Goal: Task Accomplishment & Management: Complete application form

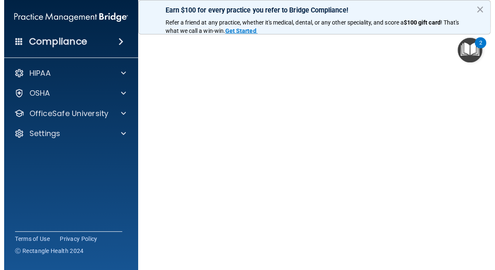
scroll to position [78, 0]
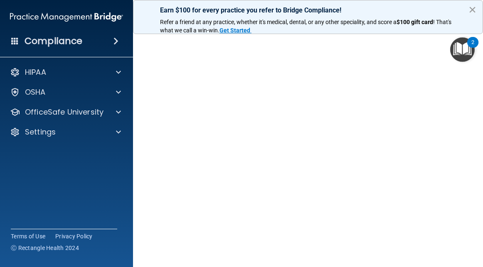
click at [470, 11] on button "×" at bounding box center [472, 9] width 8 height 13
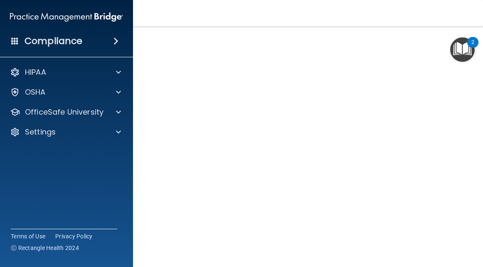
drag, startPoint x: 470, startPoint y: 195, endPoint x: 469, endPoint y: 201, distance: 5.9
click at [469, 201] on main "HIPAA Officer Certification This course doesn’t expire until . Are you sure you…" at bounding box center [308, 147] width 350 height 240
drag, startPoint x: 473, startPoint y: 120, endPoint x: 469, endPoint y: 97, distance: 23.5
click at [472, 97] on main "HIPAA Officer Certification This course doesn’t expire until . Are you sure you…" at bounding box center [308, 147] width 350 height 240
drag, startPoint x: 464, startPoint y: 119, endPoint x: 471, endPoint y: 94, distance: 25.8
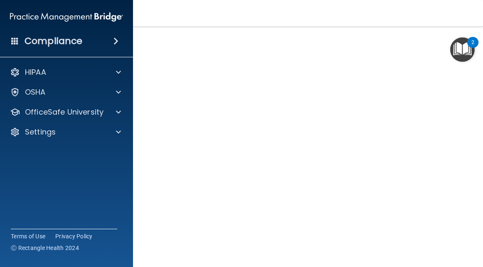
click at [471, 94] on main "HIPAA Officer Certification This course doesn’t expire until . Are you sure you…" at bounding box center [308, 147] width 350 height 240
drag, startPoint x: 464, startPoint y: 114, endPoint x: 462, endPoint y: 106, distance: 8.1
click at [462, 106] on div "HIPAA Officer Certification This course doesn’t expire until . Are you sure you…" at bounding box center [307, 116] width 316 height 302
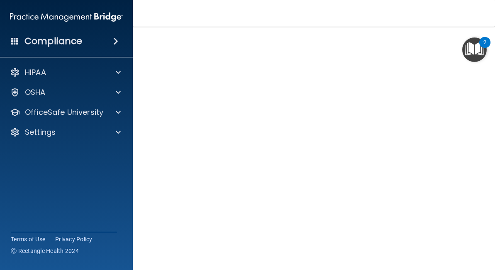
click at [154, 121] on div "HIPAA Officer Certification This course doesn’t expire until . Are you sure you…" at bounding box center [313, 116] width 329 height 302
drag, startPoint x: 154, startPoint y: 121, endPoint x: 145, endPoint y: 127, distance: 10.5
click at [145, 127] on main "HIPAA Officer Certification This course doesn’t expire until . Are you sure you…" at bounding box center [314, 148] width 363 height 243
click at [479, 160] on main "HIPAA Officer Certification This course doesn’t expire until . Are you sure you…" at bounding box center [314, 148] width 363 height 243
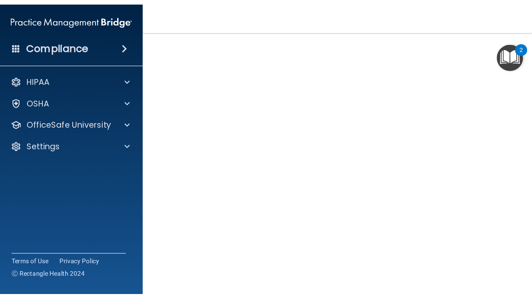
scroll to position [69, 0]
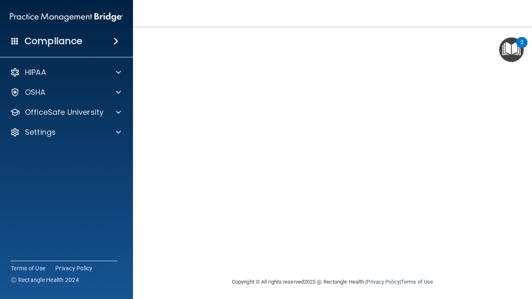
click at [152, 93] on div "HIPAA Officer Certification This course doesn’t expire until . Are you sure you…" at bounding box center [331, 126] width 365 height 302
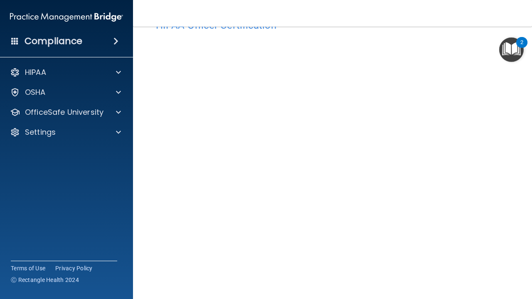
drag, startPoint x: 140, startPoint y: 282, endPoint x: 147, endPoint y: 282, distance: 7.1
click at [147, 267] on main "HIPAA Officer Certification This course doesn’t expire until . Are you sure you…" at bounding box center [332, 163] width 399 height 272
click at [134, 200] on main "HIPAA Officer Certification This course doesn’t expire until . Are you sure you…" at bounding box center [332, 163] width 399 height 272
drag, startPoint x: 134, startPoint y: 200, endPoint x: 152, endPoint y: 206, distance: 18.9
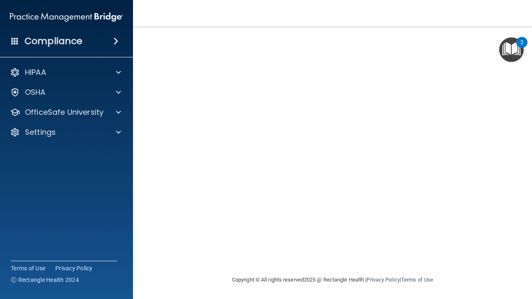
click at [152, 206] on main "HIPAA Officer Certification This course doesn’t expire until . Are you sure you…" at bounding box center [332, 163] width 399 height 272
click at [482, 186] on main "HIPAA Officer Certification This course doesn’t expire until . Are you sure you…" at bounding box center [332, 163] width 399 height 272
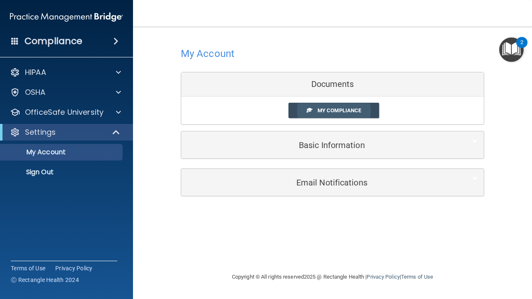
click at [330, 110] on span "My Compliance" at bounding box center [339, 110] width 44 height 6
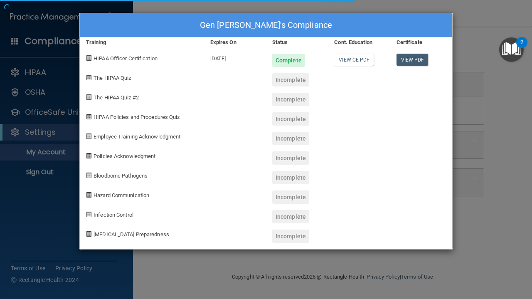
click at [330, 110] on div "Gen Daszek's Compliance Training Expires On Status Cont. Education Certificate …" at bounding box center [265, 131] width 373 height 236
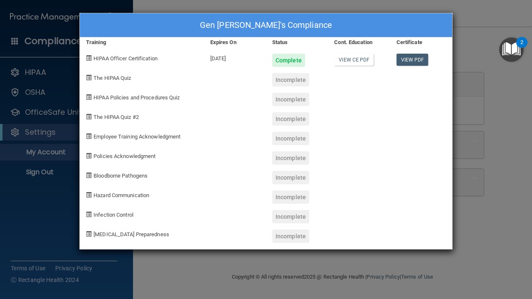
click at [292, 80] on div "Incomplete" at bounding box center [290, 79] width 37 height 13
click at [117, 75] on span "The HIPAA Quiz" at bounding box center [111, 78] width 37 height 6
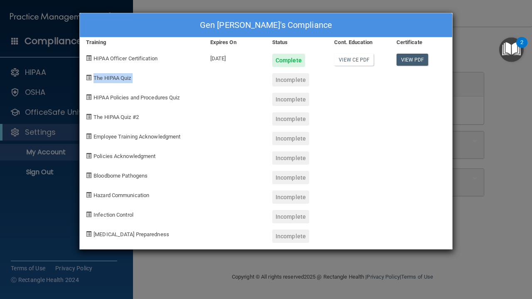
click at [117, 75] on span "The HIPAA Quiz" at bounding box center [111, 78] width 37 height 6
click at [291, 81] on div "Incomplete" at bounding box center [290, 79] width 37 height 13
click at [291, 80] on div "Incomplete" at bounding box center [290, 79] width 37 height 13
click at [475, 24] on div "Gen Daszek's Compliance Training Expires On Status Cont. Education Certificate …" at bounding box center [266, 149] width 532 height 299
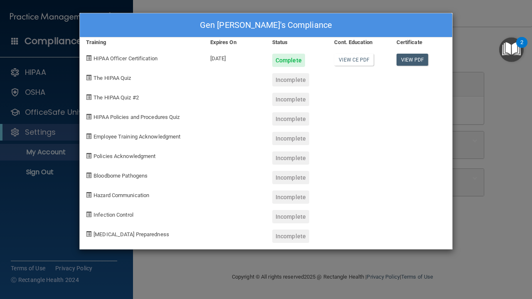
click at [296, 82] on div "Incomplete" at bounding box center [290, 79] width 37 height 13
click at [482, 129] on div "Gen Daszek's Compliance Training Expires On Status Cont. Education Certificate …" at bounding box center [266, 149] width 532 height 299
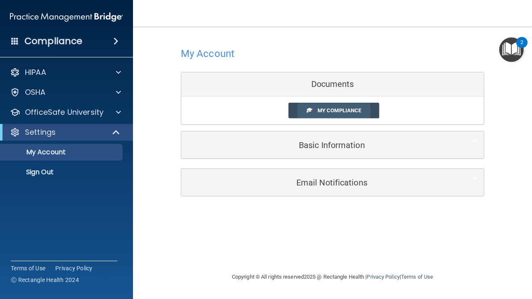
click at [350, 109] on span "My Compliance" at bounding box center [339, 110] width 44 height 6
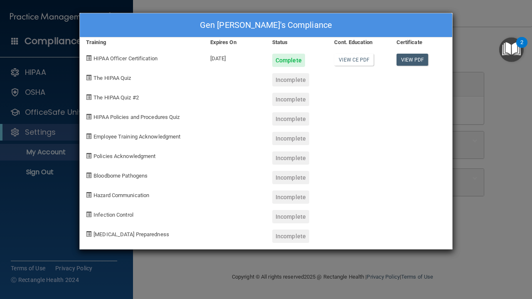
click at [470, 39] on div "Gen Daszek's Compliance Training Expires On Status Cont. Education Certificate …" at bounding box center [266, 149] width 532 height 299
drag, startPoint x: 446, startPoint y: 23, endPoint x: 365, endPoint y: 23, distance: 81.0
click at [364, 23] on div "Gen Daszek's Compliance" at bounding box center [266, 25] width 372 height 24
click at [365, 24] on div "Gen Daszek's Compliance" at bounding box center [266, 25] width 372 height 24
click at [286, 75] on div "Incomplete" at bounding box center [290, 79] width 37 height 13
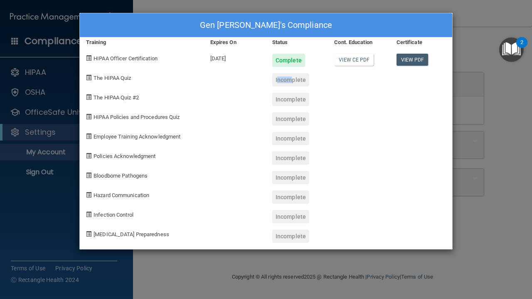
drag, startPoint x: 286, startPoint y: 75, endPoint x: 286, endPoint y: 79, distance: 4.6
click at [287, 79] on div "Incomplete" at bounding box center [290, 79] width 37 height 13
click at [286, 79] on div "Incomplete" at bounding box center [290, 79] width 37 height 13
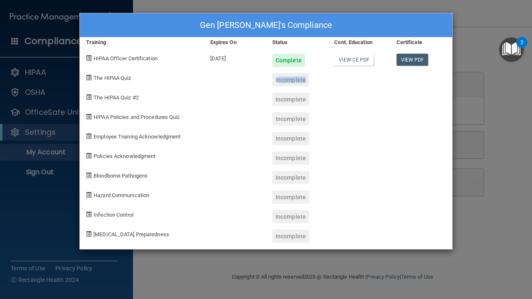
click at [286, 78] on div "Incomplete" at bounding box center [290, 79] width 37 height 13
drag, startPoint x: 296, startPoint y: 25, endPoint x: 304, endPoint y: 7, distance: 19.7
click at [304, 7] on div "Gen Daszek's Compliance Training Expires On Status Cont. Education Certificate …" at bounding box center [266, 149] width 532 height 299
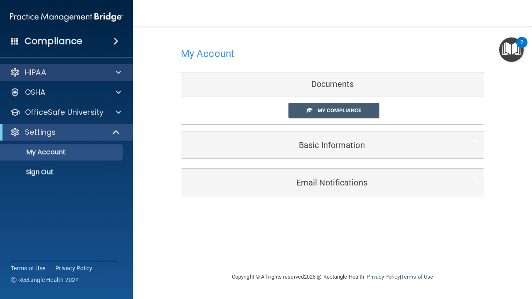
drag, startPoint x: 60, startPoint y: 95, endPoint x: 68, endPoint y: 71, distance: 25.3
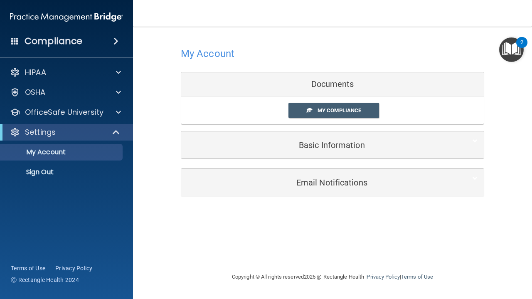
click at [129, 85] on div "OSHA" at bounding box center [66, 92] width 133 height 17
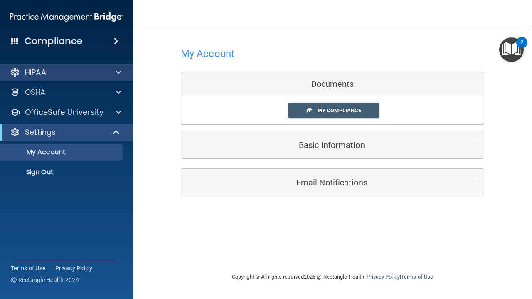
click at [121, 75] on div at bounding box center [117, 72] width 21 height 10
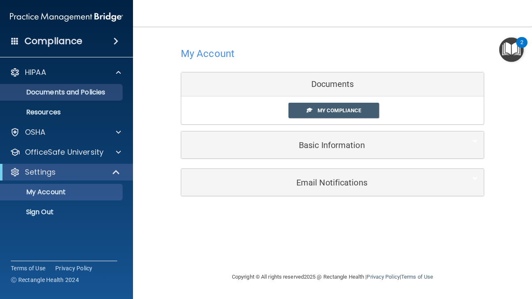
click at [91, 93] on p "Documents and Policies" at bounding box center [61, 92] width 113 height 8
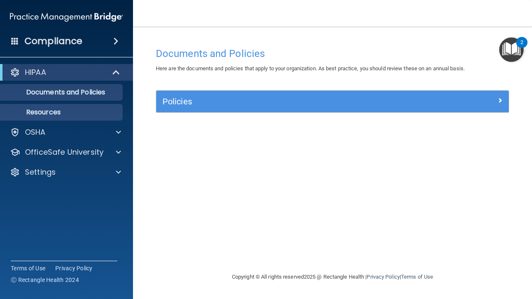
click at [74, 113] on p "Resources" at bounding box center [61, 112] width 113 height 8
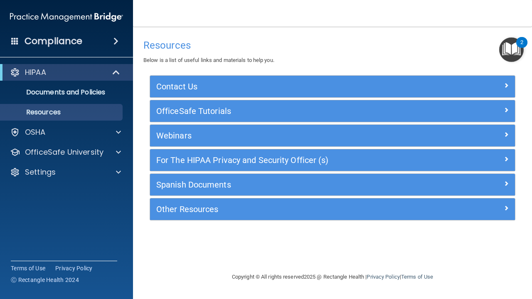
click at [82, 37] on h4 "Compliance" at bounding box center [54, 41] width 58 height 12
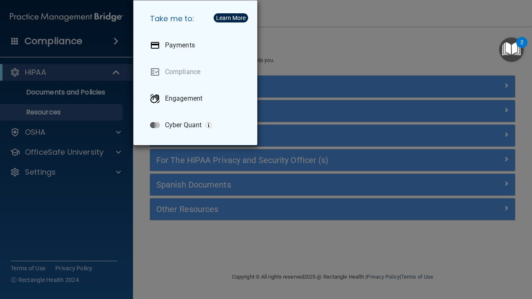
click at [310, 52] on div "Take me to: Payments Compliance Engagement Cyber Quant" at bounding box center [266, 149] width 532 height 299
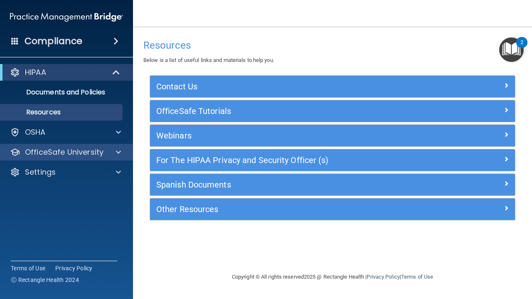
click at [63, 153] on p "OfficeSafe University" at bounding box center [64, 152] width 78 height 10
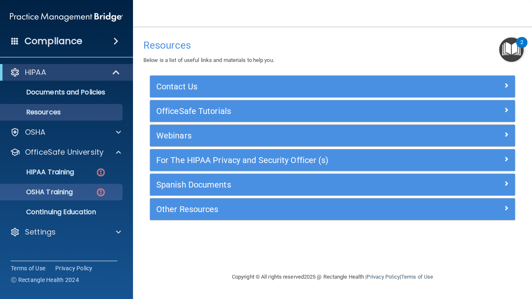
click at [56, 191] on p "OSHA Training" at bounding box center [38, 192] width 67 height 8
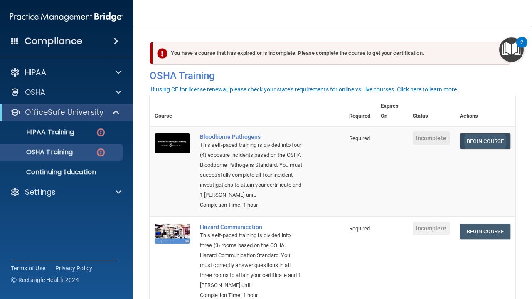
click at [479, 138] on link "Begin Course" at bounding box center [484, 140] width 51 height 15
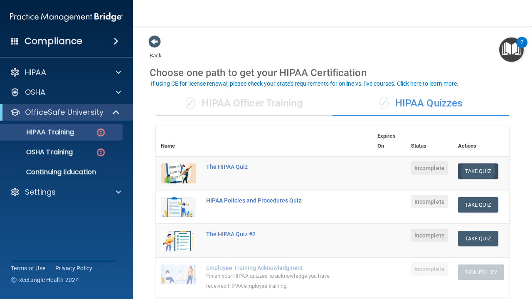
click at [476, 167] on button "Take Quiz" at bounding box center [478, 170] width 40 height 15
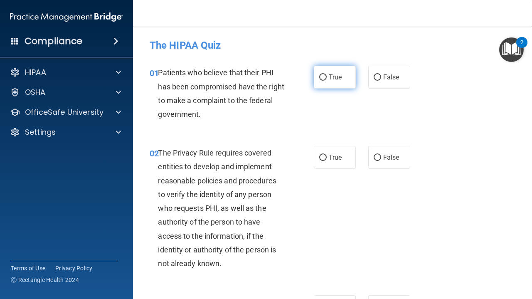
click at [324, 78] on input "True" at bounding box center [322, 77] width 7 height 6
radio input "true"
click at [322, 158] on input "True" at bounding box center [322, 157] width 7 height 6
radio input "true"
click at [331, 213] on div "02 The Privacy Rule requires covered entities to develop and implement reasonab…" at bounding box center [332, 209] width 378 height 149
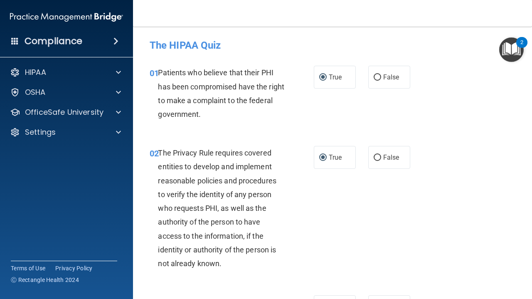
drag, startPoint x: 458, startPoint y: 110, endPoint x: 455, endPoint y: 107, distance: 4.4
click at [455, 107] on div "01 Patients who believe that their PHI has been compromised have the right to m…" at bounding box center [332, 95] width 378 height 80
drag, startPoint x: 455, startPoint y: 107, endPoint x: 464, endPoint y: 115, distance: 12.0
click at [464, 115] on div "01 Patients who believe that their PHI has been compromised have the right to m…" at bounding box center [332, 95] width 378 height 80
drag, startPoint x: 466, startPoint y: 147, endPoint x: 466, endPoint y: 153, distance: 6.6
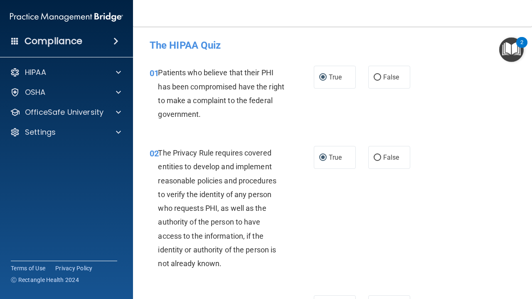
click at [466, 153] on div "02 The Privacy Rule requires covered entities to develop and implement reasonab…" at bounding box center [332, 209] width 378 height 149
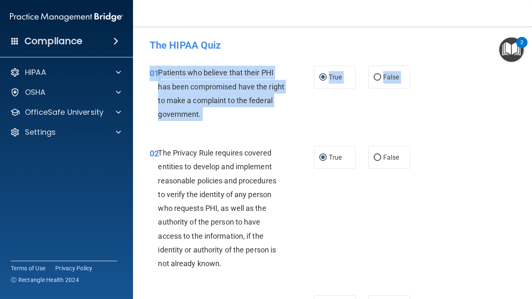
drag, startPoint x: 466, startPoint y: 153, endPoint x: 474, endPoint y: 72, distance: 81.8
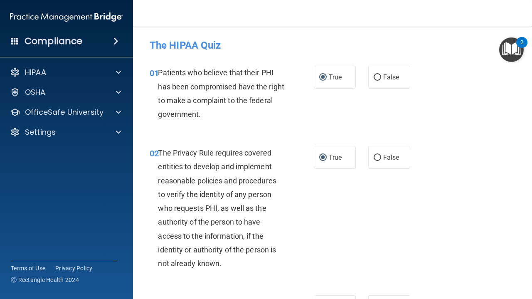
click at [298, 52] on div "The HIPAA Quiz" at bounding box center [332, 45] width 378 height 20
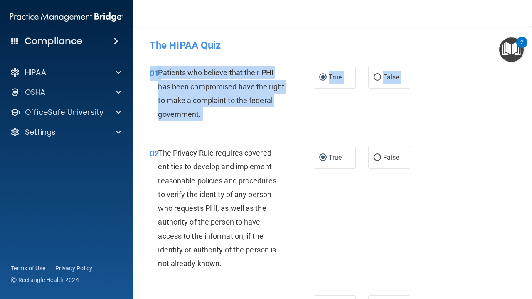
drag, startPoint x: 348, startPoint y: 119, endPoint x: 362, endPoint y: 214, distance: 96.1
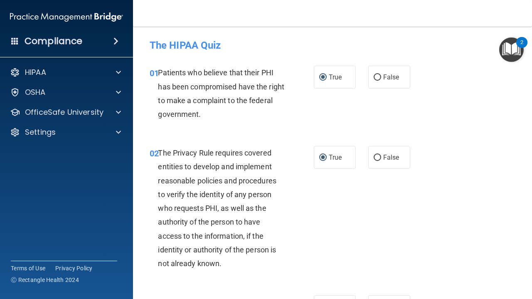
click at [413, 224] on div "02 The Privacy Rule requires covered entities to develop and implement reasonab…" at bounding box center [332, 209] width 378 height 149
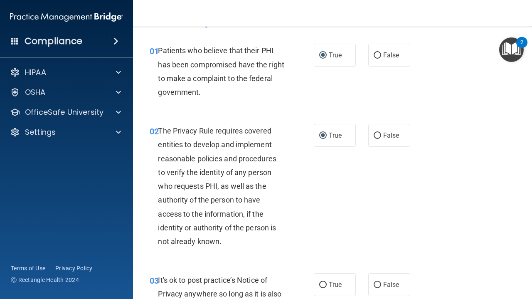
scroll to position [25, 0]
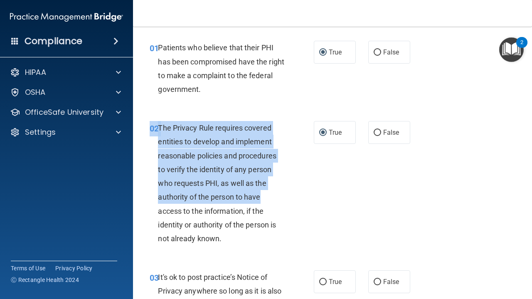
drag, startPoint x: 307, startPoint y: 189, endPoint x: 437, endPoint y: 213, distance: 132.7
click at [436, 213] on div "02 The Privacy Rule requires covered entities to develop and implement reasonab…" at bounding box center [332, 184] width 378 height 149
click at [494, 234] on div "02 The Privacy Rule requires covered entities to develop and implement reasonab…" at bounding box center [332, 184] width 378 height 149
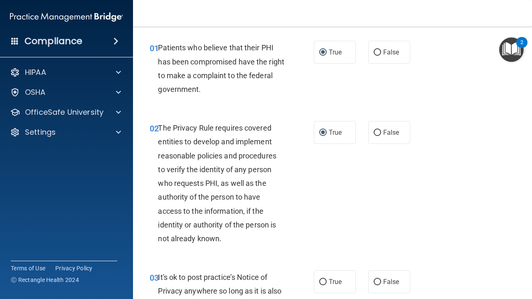
click at [495, 215] on div "02 The Privacy Rule requires covered entities to develop and implement reasonab…" at bounding box center [332, 184] width 378 height 149
click at [489, 223] on div "02 The Privacy Rule requires covered entities to develop and implement reasonab…" at bounding box center [332, 184] width 378 height 149
drag, startPoint x: 489, startPoint y: 223, endPoint x: 494, endPoint y: 203, distance: 20.5
click at [489, 223] on div "02 The Privacy Rule requires covered entities to develop and implement reasonab…" at bounding box center [332, 184] width 378 height 149
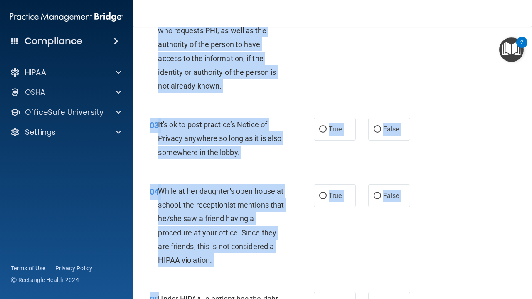
scroll to position [192, 0]
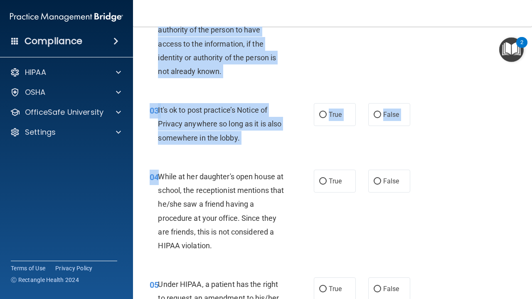
drag, startPoint x: 417, startPoint y: 227, endPoint x: 434, endPoint y: 253, distance: 30.9
click at [378, 114] on input "False" at bounding box center [376, 115] width 7 height 6
radio input "true"
click at [377, 178] on input "False" at bounding box center [376, 181] width 7 height 6
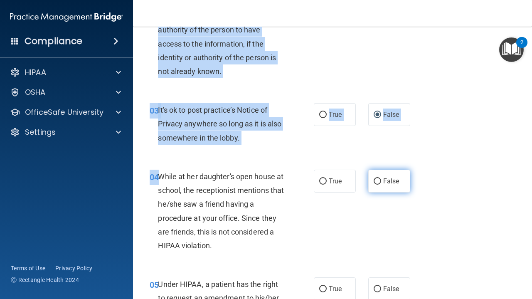
radio input "true"
click at [377, 178] on input "False" at bounding box center [376, 181] width 7 height 6
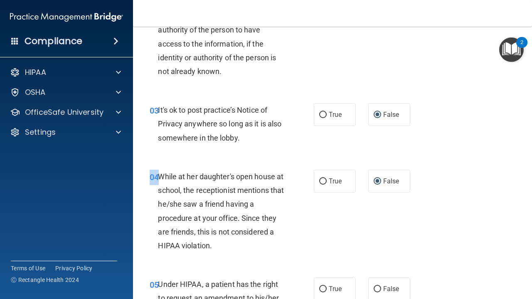
click at [395, 220] on div "04 While at her daughter's open house at school, the receptionist mentions that…" at bounding box center [332, 213] width 378 height 108
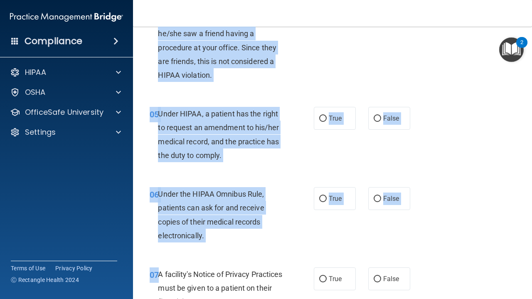
scroll to position [370, 0]
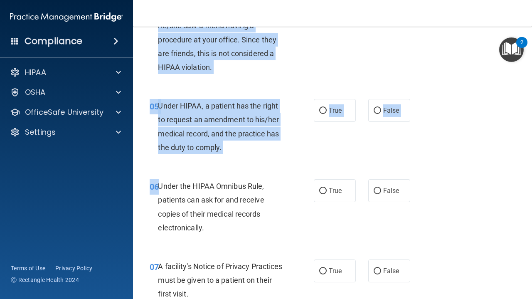
drag, startPoint x: 395, startPoint y: 220, endPoint x: 414, endPoint y: 212, distance: 20.3
click at [324, 108] on input "True" at bounding box center [322, 111] width 7 height 6
radio input "true"
click at [324, 190] on input "True" at bounding box center [322, 191] width 7 height 6
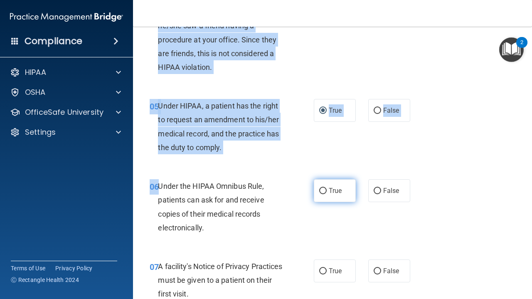
radio input "true"
click at [312, 237] on div "06 Under the HIPAA Omnibus Rule, patients can ask for and receive copies of the…" at bounding box center [332, 209] width 378 height 80
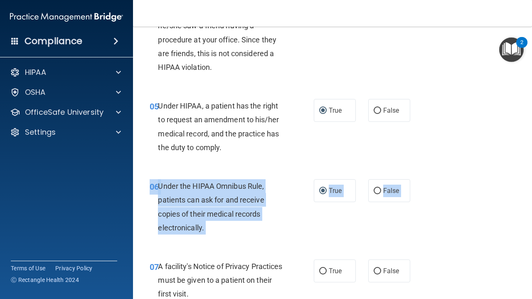
drag, startPoint x: 330, startPoint y: 237, endPoint x: 330, endPoint y: 282, distance: 44.4
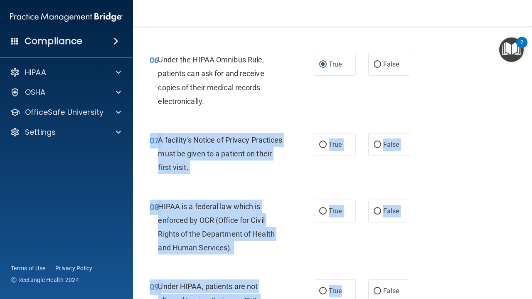
scroll to position [517, 0]
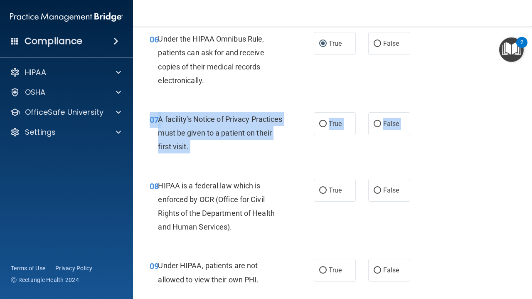
drag, startPoint x: 338, startPoint y: 298, endPoint x: 344, endPoint y: 203, distance: 95.3
click at [325, 121] on input "True" at bounding box center [322, 124] width 7 height 6
radio input "true"
click at [324, 188] on input "True" at bounding box center [322, 190] width 7 height 6
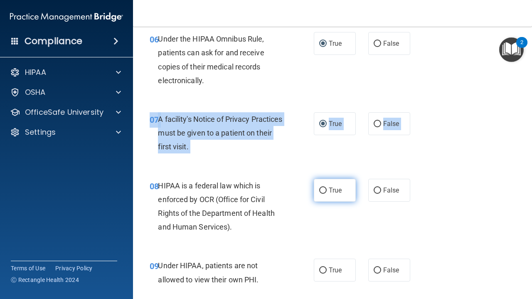
radio input "true"
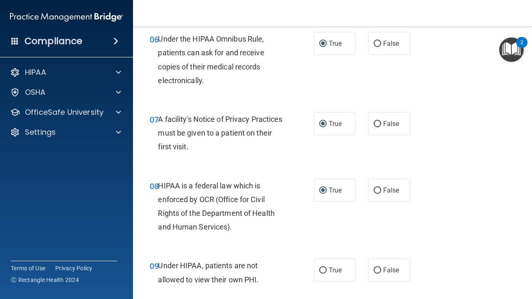
drag, startPoint x: 331, startPoint y: 224, endPoint x: 331, endPoint y: 229, distance: 5.0
click at [331, 225] on div "08 HIPAA is a federal law which is enforced by OCR (Office for Civil Rights of …" at bounding box center [332, 208] width 378 height 80
click at [447, 229] on div "08 HIPAA is a federal law which is enforced by OCR (Office for Civil Rights of …" at bounding box center [332, 208] width 378 height 80
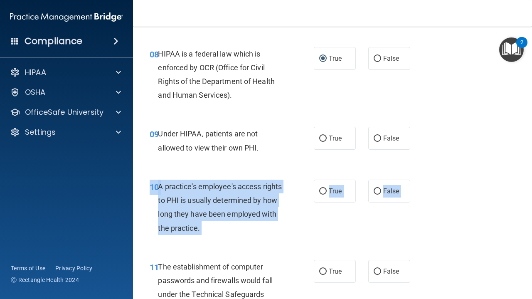
scroll to position [653, 0]
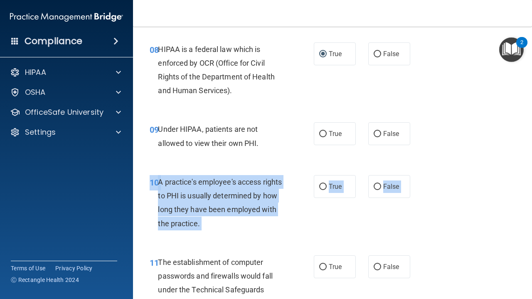
drag, startPoint x: 436, startPoint y: 298, endPoint x: 453, endPoint y: 215, distance: 84.9
click at [453, 229] on div "10 A practice's employee's access rights to PHI is usually determined by how lo…" at bounding box center [332, 204] width 378 height 80
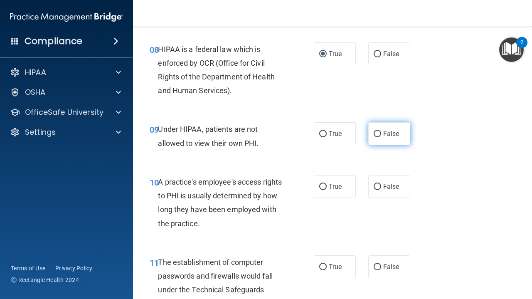
click at [380, 131] on input "False" at bounding box center [376, 134] width 7 height 6
radio input "true"
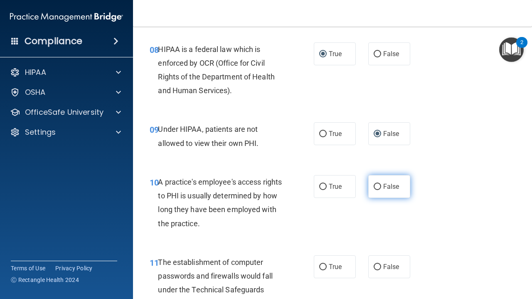
click at [377, 184] on input "False" at bounding box center [376, 187] width 7 height 6
radio input "true"
click at [378, 186] on input "False" at bounding box center [376, 187] width 7 height 6
click at [437, 193] on div "10 A practice's employee's access rights to PHI is usually determined by how lo…" at bounding box center [332, 204] width 378 height 80
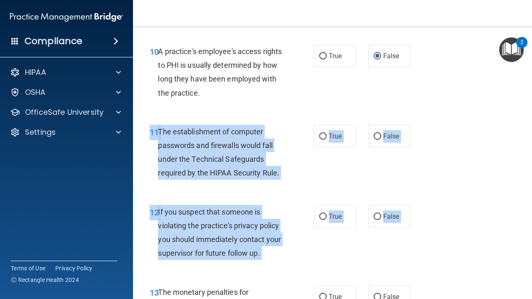
scroll to position [806, 0]
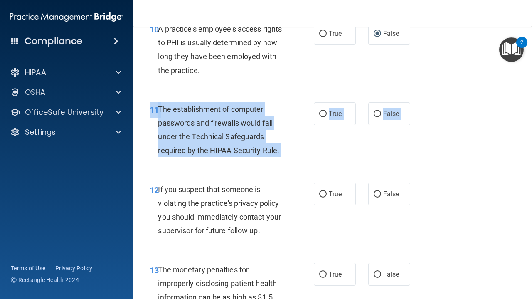
drag, startPoint x: 434, startPoint y: 263, endPoint x: 451, endPoint y: 157, distance: 107.6
click at [451, 157] on div "11 The establishment of computer passwords and firewalls would fall under the T…" at bounding box center [332, 132] width 378 height 80
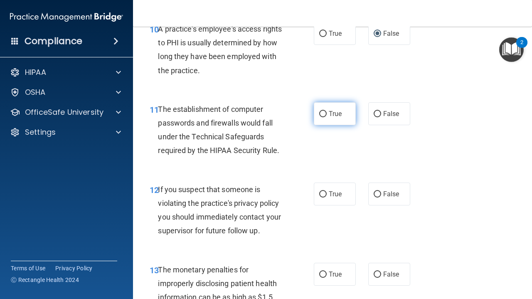
click at [324, 111] on input "True" at bounding box center [322, 114] width 7 height 6
radio input "true"
click at [328, 192] on label "True" at bounding box center [335, 193] width 42 height 23
click at [326, 192] on input "True" at bounding box center [322, 194] width 7 height 6
radio input "true"
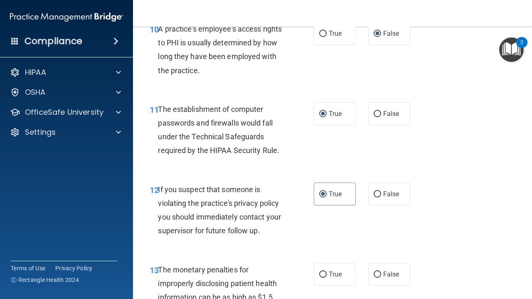
click at [433, 173] on div "12 If you suspect that someone is violating the practice's privacy policy you s…" at bounding box center [332, 212] width 378 height 80
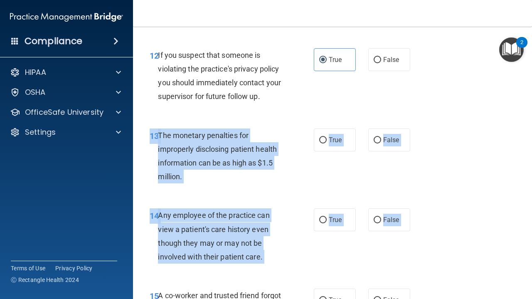
drag, startPoint x: 431, startPoint y: 298, endPoint x: 432, endPoint y: 233, distance: 65.2
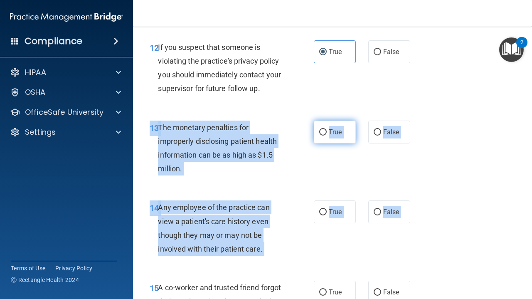
click at [323, 129] on input "True" at bounding box center [322, 132] width 7 height 6
radio input "true"
click at [323, 209] on input "True" at bounding box center [322, 212] width 7 height 6
radio input "true"
click at [326, 243] on div "14 Any employee of the practice can view a patient's care history even though t…" at bounding box center [332, 230] width 378 height 80
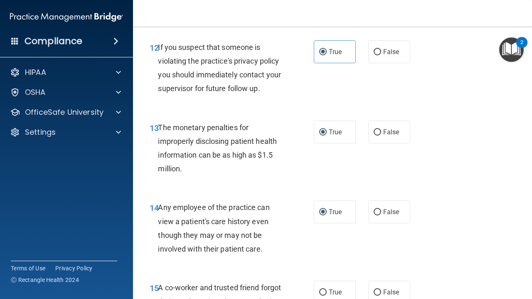
click at [382, 255] on div "14 Any employee of the practice can view a patient's care history even though t…" at bounding box center [332, 230] width 378 height 80
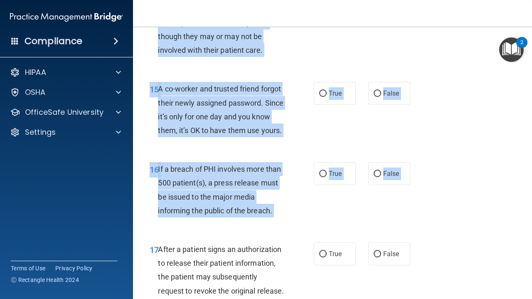
scroll to position [1153, 0]
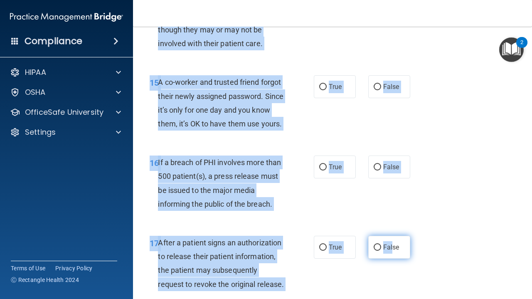
drag, startPoint x: 382, startPoint y: 259, endPoint x: 393, endPoint y: 241, distance: 20.5
click at [393, 241] on div "01 Patients who believe that their PHI has been compromised have the right to m…" at bounding box center [332, 193] width 378 height 2582
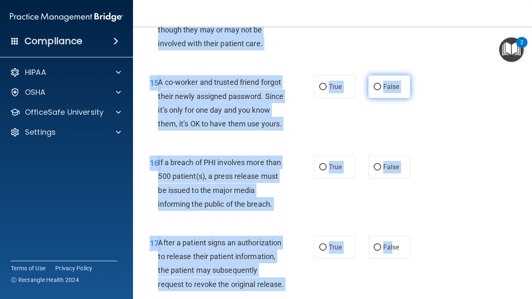
click at [376, 84] on input "False" at bounding box center [376, 87] width 7 height 6
radio input "true"
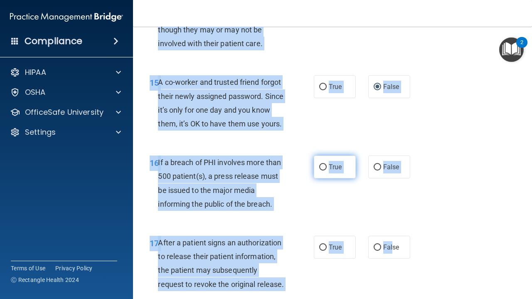
click at [326, 164] on input "True" at bounding box center [322, 167] width 7 height 6
radio input "true"
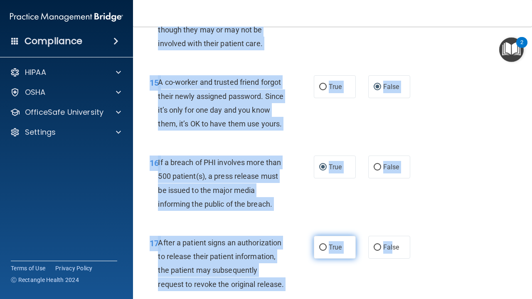
click at [323, 244] on input "True" at bounding box center [322, 247] width 7 height 6
radio input "true"
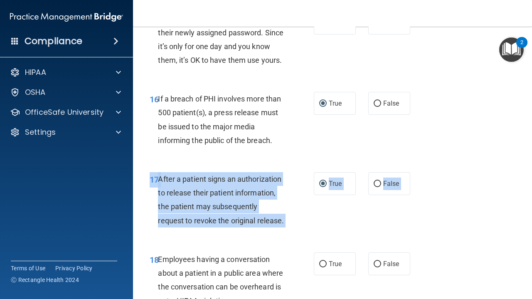
drag, startPoint x: 402, startPoint y: 298, endPoint x: 402, endPoint y: 286, distance: 12.0
click at [402, 294] on div "01 Patients who believe that their PHI has been compromised have the right to m…" at bounding box center [332, 130] width 378 height 2582
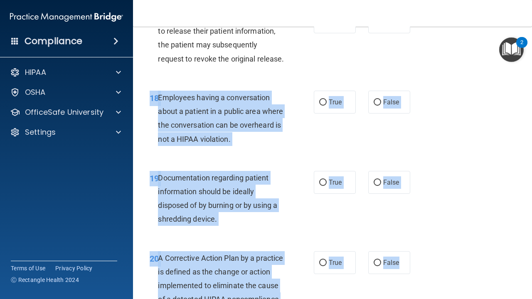
scroll to position [1379, 0]
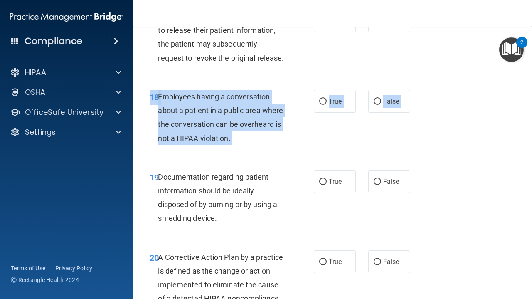
drag, startPoint x: 402, startPoint y: 286, endPoint x: 407, endPoint y: 201, distance: 85.7
click at [325, 179] on input "True" at bounding box center [322, 182] width 7 height 6
radio input "true"
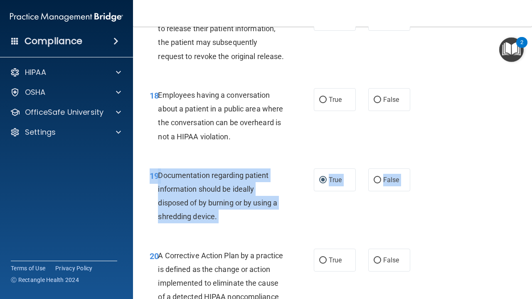
drag, startPoint x: 449, startPoint y: 232, endPoint x: 450, endPoint y: 294, distance: 61.9
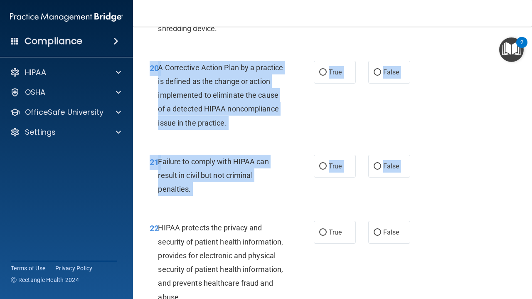
scroll to position [1569, 0]
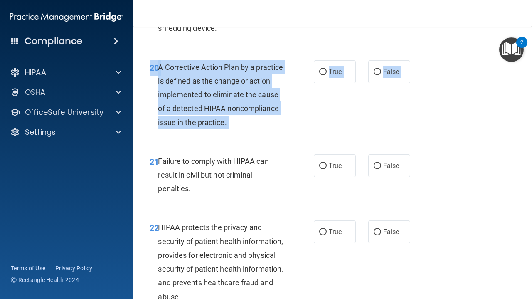
drag, startPoint x: 453, startPoint y: 298, endPoint x: 464, endPoint y: 195, distance: 103.5
click at [323, 69] on input "True" at bounding box center [322, 72] width 7 height 6
radio input "true"
click at [375, 163] on input "False" at bounding box center [376, 166] width 7 height 6
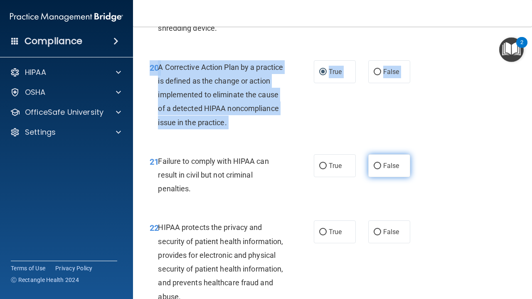
radio input "true"
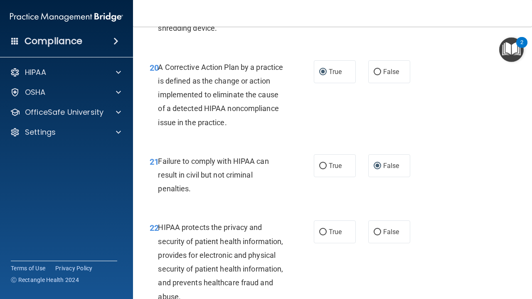
click at [273, 210] on div "22 HIPAA protects the privacy and security of patient health information, provi…" at bounding box center [332, 264] width 378 height 108
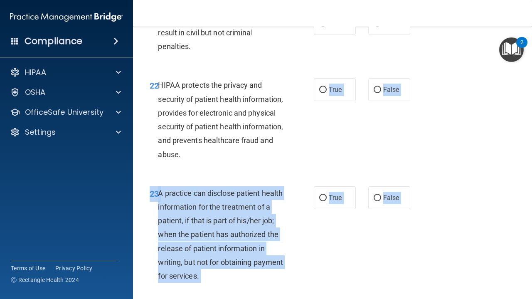
scroll to position [1735, 0]
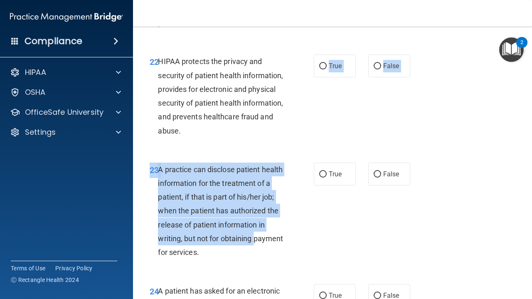
drag, startPoint x: 252, startPoint y: 298, endPoint x: 255, endPoint y: 226, distance: 71.9
click at [326, 63] on input "True" at bounding box center [322, 66] width 7 height 6
radio input "true"
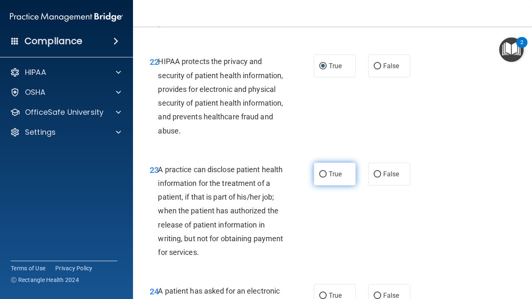
click at [325, 169] on label "True" at bounding box center [335, 173] width 42 height 23
click at [325, 171] on input "True" at bounding box center [322, 174] width 7 height 6
radio input "true"
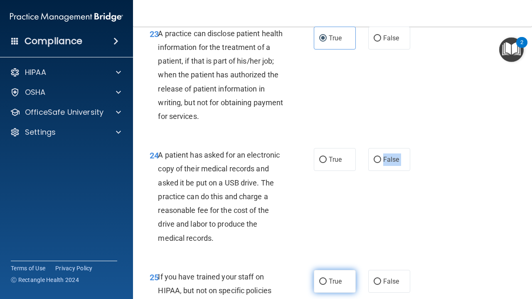
scroll to position [1885, 0]
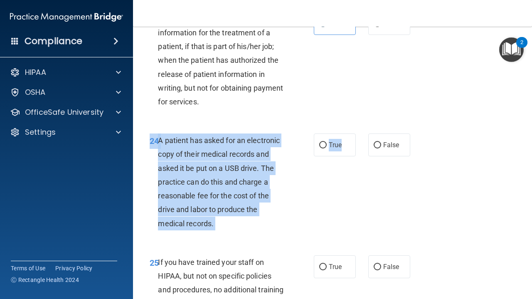
drag, startPoint x: 341, startPoint y: 280, endPoint x: 328, endPoint y: 200, distance: 81.1
click at [328, 200] on div "24 A patient has asked for an electronic copy of their medical records and aske…" at bounding box center [332, 184] width 378 height 122
click at [324, 142] on input "True" at bounding box center [322, 145] width 7 height 6
radio input "true"
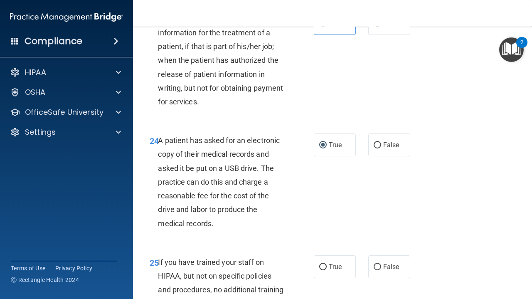
drag, startPoint x: 347, startPoint y: 270, endPoint x: 351, endPoint y: 289, distance: 19.5
click at [351, 289] on div "25 If you have trained your staff on HIPAA, but not on specific policies and pr…" at bounding box center [332, 285] width 378 height 80
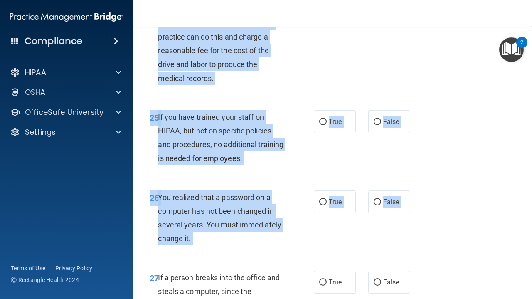
scroll to position [2038, 0]
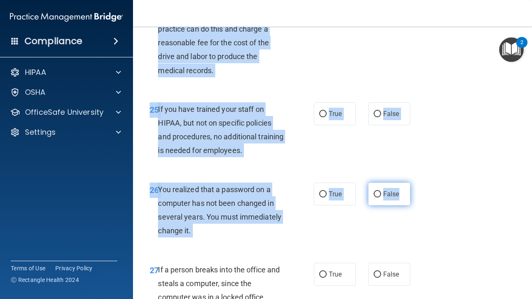
drag, startPoint x: 419, startPoint y: 234, endPoint x: 386, endPoint y: 185, distance: 59.1
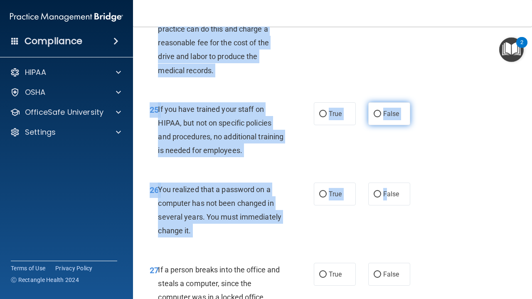
click at [377, 111] on input "False" at bounding box center [376, 114] width 7 height 6
radio input "true"
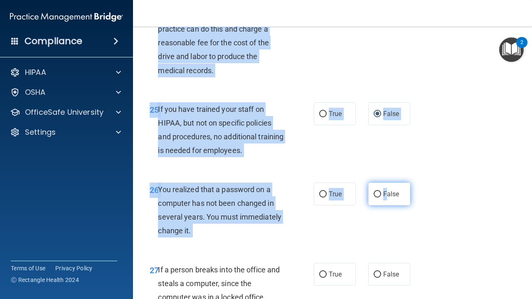
click at [376, 191] on input "False" at bounding box center [376, 194] width 7 height 6
radio input "true"
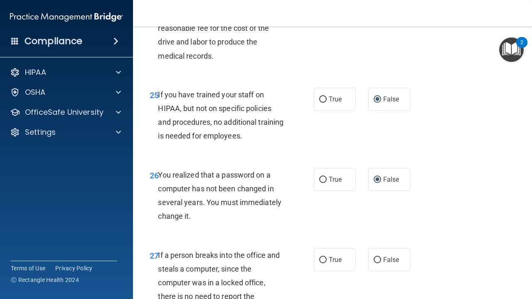
drag, startPoint x: 424, startPoint y: 289, endPoint x: 425, endPoint y: 295, distance: 6.4
click at [425, 295] on div "27 If a person breaks into the office and steals a computer, since the computer…" at bounding box center [332, 285] width 378 height 94
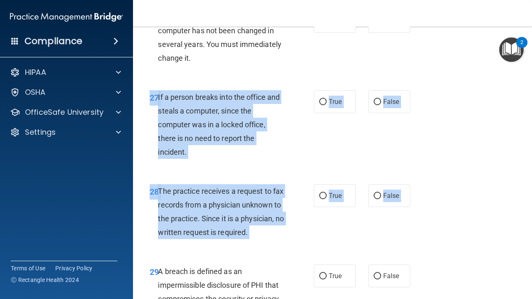
scroll to position [2226, 0]
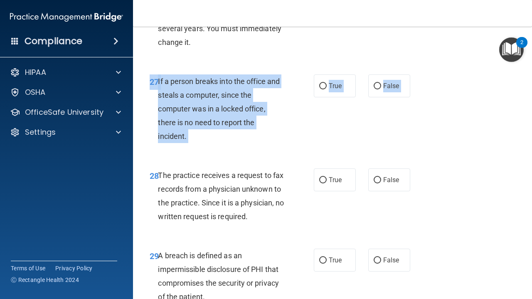
drag, startPoint x: 429, startPoint y: 298, endPoint x: 437, endPoint y: 156, distance: 142.7
click at [378, 83] on input "False" at bounding box center [376, 86] width 7 height 6
radio input "true"
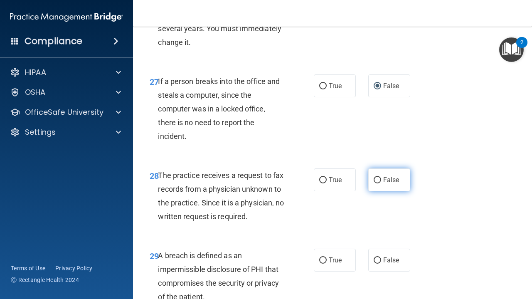
click at [381, 174] on label "False" at bounding box center [389, 179] width 42 height 23
click at [381, 177] on input "False" at bounding box center [376, 180] width 7 height 6
radio input "true"
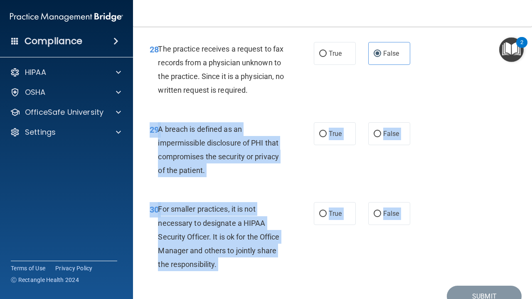
scroll to position [2363, 0]
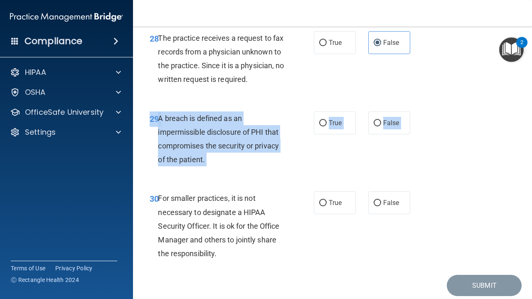
drag, startPoint x: 438, startPoint y: 298, endPoint x: 440, endPoint y: 176, distance: 121.7
click at [321, 120] on input "True" at bounding box center [322, 123] width 7 height 6
radio input "true"
click at [380, 200] on input "False" at bounding box center [376, 203] width 7 height 6
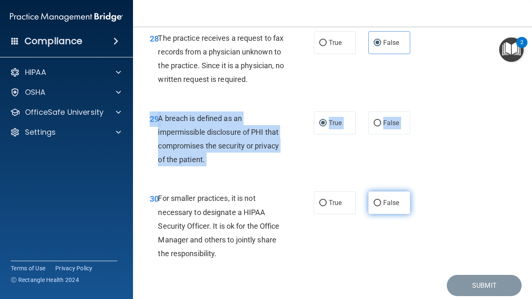
radio input "true"
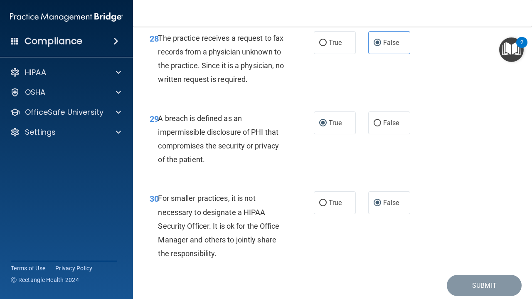
click at [395, 274] on div "Submit" at bounding box center [332, 284] width 378 height 21
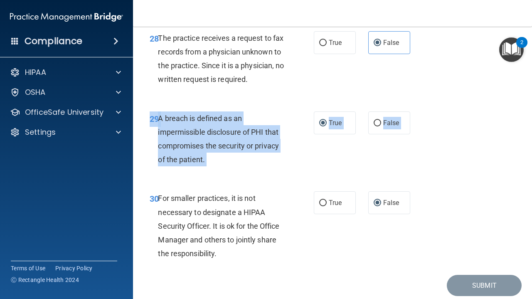
drag, startPoint x: 454, startPoint y: 165, endPoint x: 430, endPoint y: 257, distance: 95.7
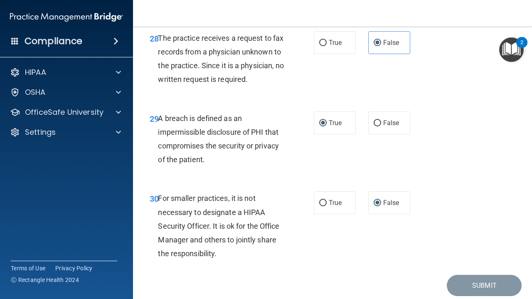
click at [383, 274] on div "Submit" at bounding box center [332, 284] width 378 height 21
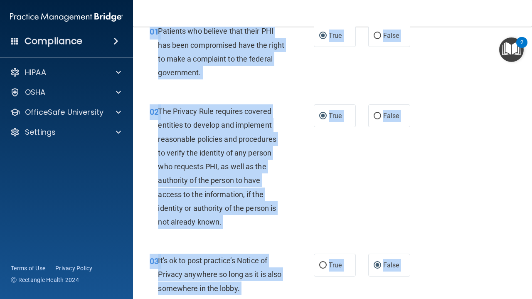
scroll to position [0, 0]
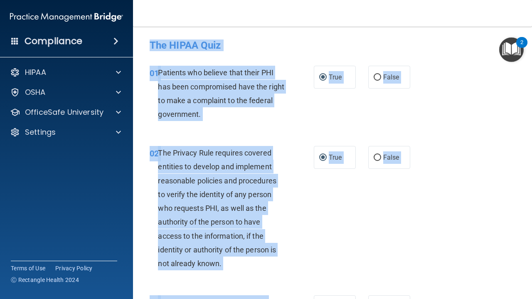
drag, startPoint x: 491, startPoint y: 63, endPoint x: 502, endPoint y: 2, distance: 62.0
click at [502, 2] on div "Toggle navigation Gen Daszek genelyndaszek@gmail.com Manage My Enterprise Hawai…" at bounding box center [332, 149] width 399 height 299
click at [502, 2] on nav "Toggle navigation Gen Daszek genelyndaszek@gmail.com Manage My Enterprise Hawai…" at bounding box center [332, 13] width 399 height 27
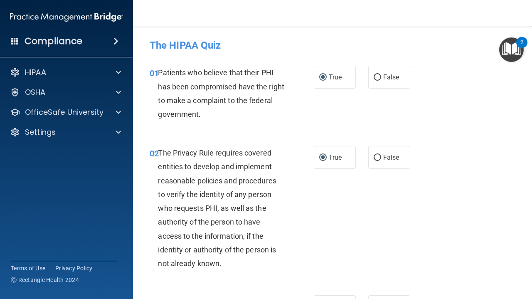
click at [502, 2] on nav "Toggle navigation Gen Daszek genelyndaszek@gmail.com Manage My Enterprise Hawai…" at bounding box center [332, 13] width 399 height 27
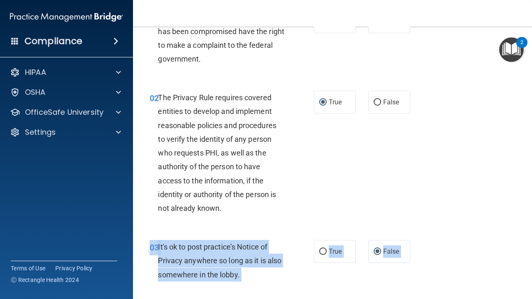
scroll to position [79, 0]
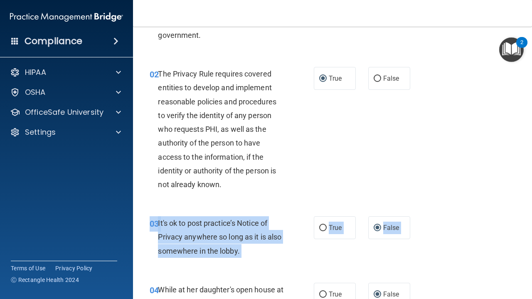
drag, startPoint x: 521, startPoint y: 298, endPoint x: 521, endPoint y: 292, distance: 6.2
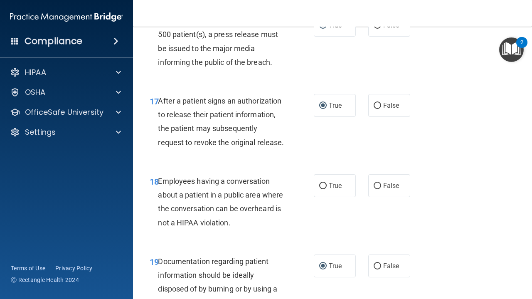
scroll to position [1326, 0]
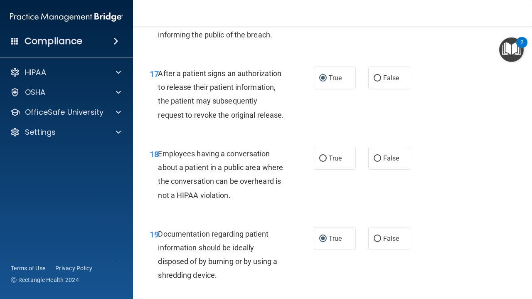
click at [529, 298] on main "- The HIPAA Quiz This quiz doesn’t expire until . Are you sure you want to take…" at bounding box center [332, 163] width 399 height 272
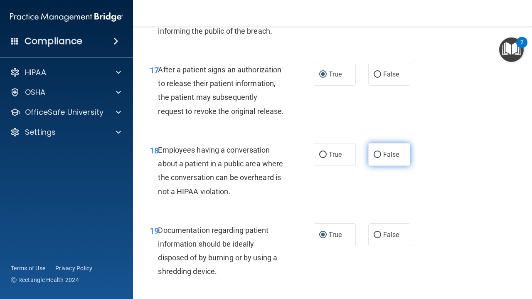
click at [379, 152] on input "False" at bounding box center [376, 155] width 7 height 6
radio input "true"
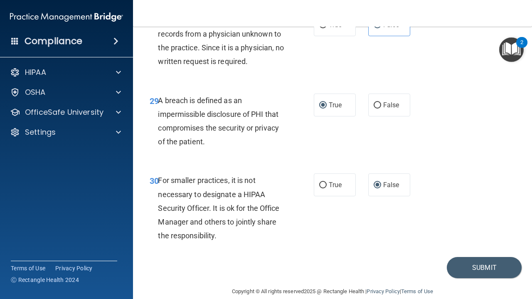
scroll to position [2381, 0]
drag, startPoint x: 526, startPoint y: 279, endPoint x: 524, endPoint y: 298, distance: 19.6
click at [524, 298] on main "- The HIPAA Quiz This quiz doesn’t expire until . Are you sure you want to take…" at bounding box center [332, 163] width 399 height 272
click at [476, 259] on button "Submit" at bounding box center [483, 267] width 75 height 21
click at [482, 257] on button "Submit" at bounding box center [483, 267] width 75 height 21
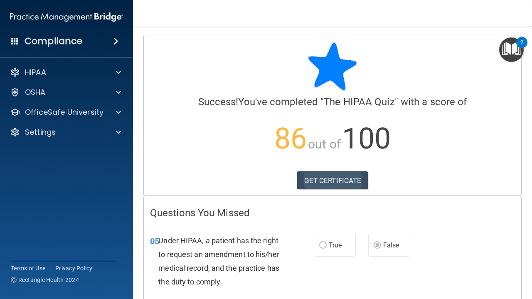
click at [320, 183] on link "GET CERTIFICATE" at bounding box center [332, 180] width 71 height 18
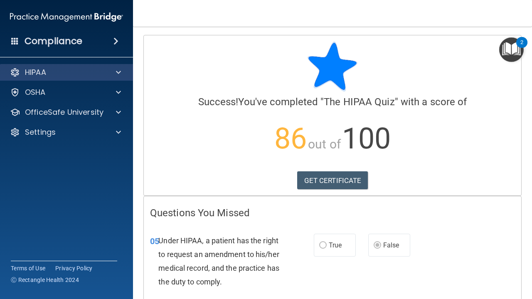
click at [65, 76] on div "HIPAA" at bounding box center [55, 72] width 103 height 10
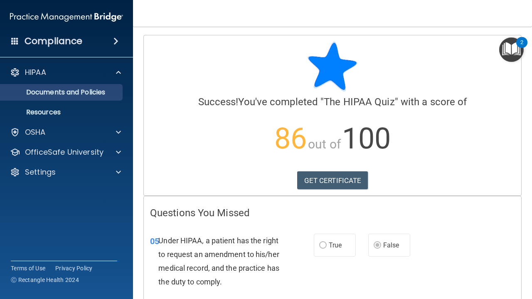
click at [88, 96] on p "Documents and Policies" at bounding box center [61, 92] width 113 height 8
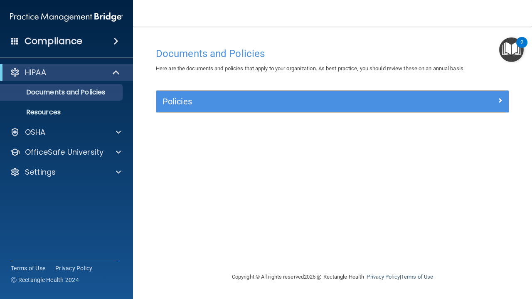
click at [84, 47] on div "Compliance" at bounding box center [66, 41] width 133 height 18
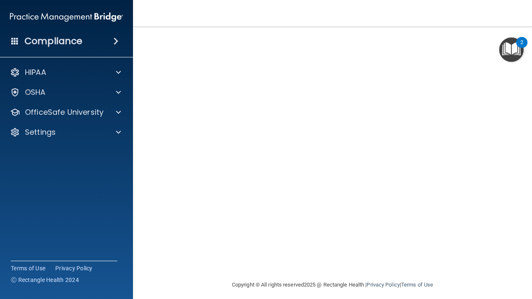
scroll to position [56, 0]
drag, startPoint x: 527, startPoint y: 296, endPoint x: 523, endPoint y: 283, distance: 13.7
click at [523, 284] on main "Bloodborne Pathogens Training This course doesn’t expire until . Are you sure y…" at bounding box center [332, 163] width 399 height 272
drag, startPoint x: 522, startPoint y: 280, endPoint x: 529, endPoint y: 235, distance: 45.3
click at [529, 235] on main "Bloodborne Pathogens Training This course doesn’t expire until . Are you sure y…" at bounding box center [332, 163] width 399 height 272
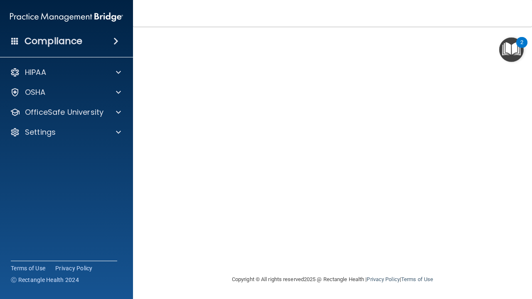
click at [500, 42] on img "Open Resource Center, 2 new notifications" at bounding box center [511, 49] width 25 height 25
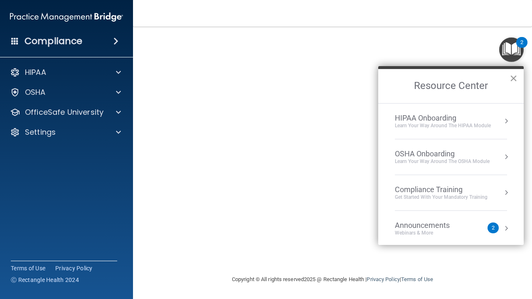
click at [513, 79] on button "×" at bounding box center [513, 77] width 8 height 13
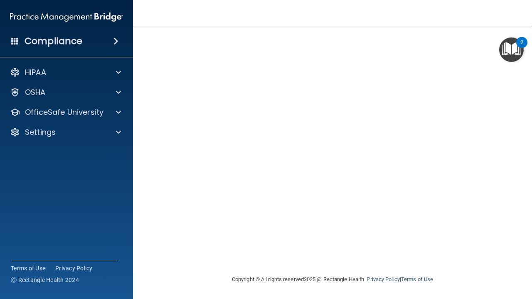
click at [499, 41] on img "Open Resource Center, 2 new notifications" at bounding box center [511, 49] width 25 height 25
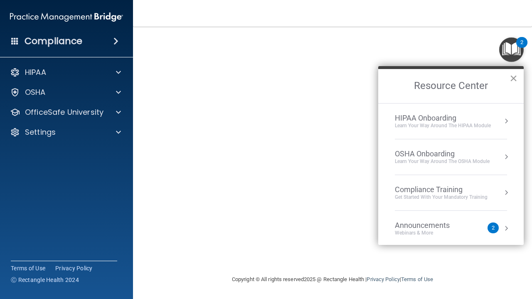
click at [511, 77] on button "×" at bounding box center [513, 77] width 8 height 13
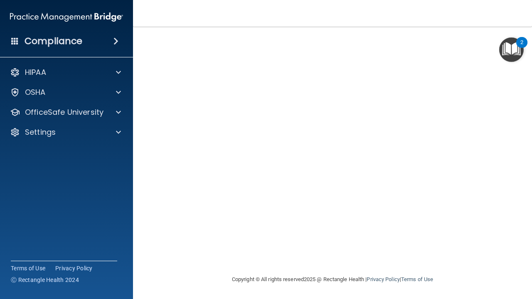
click at [499, 39] on img "Open Resource Center, 2 new notifications" at bounding box center [511, 49] width 25 height 25
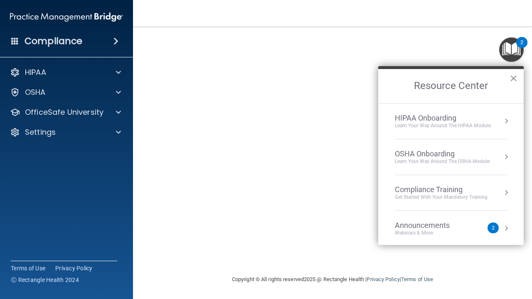
click at [511, 78] on button "×" at bounding box center [513, 77] width 8 height 13
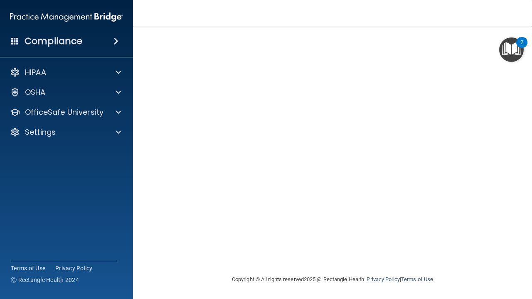
click at [501, 39] on img "Open Resource Center, 2 new notifications" at bounding box center [511, 49] width 25 height 25
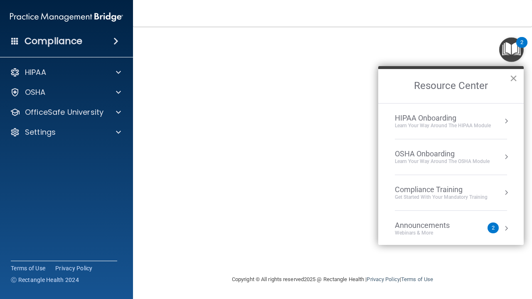
click at [515, 79] on button "×" at bounding box center [513, 77] width 8 height 13
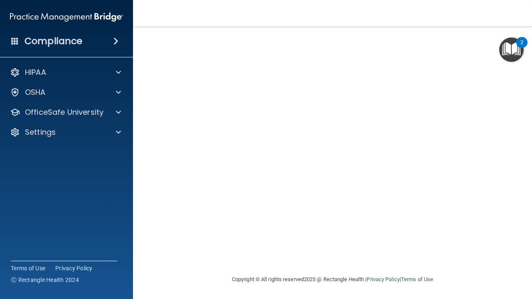
click at [500, 40] on img "Open Resource Center, 2 new notifications" at bounding box center [511, 49] width 25 height 25
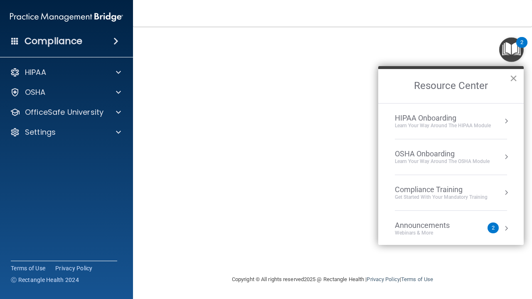
click at [513, 83] on button "×" at bounding box center [513, 77] width 8 height 13
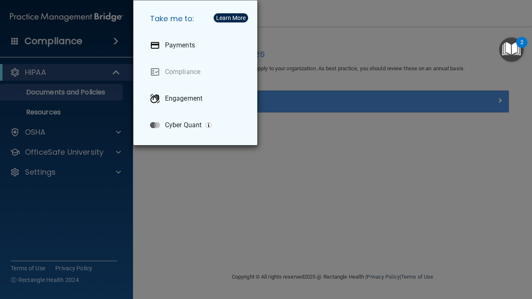
click at [247, 194] on div "Take me to: Payments Compliance Engagement Cyber Quant" at bounding box center [266, 149] width 532 height 299
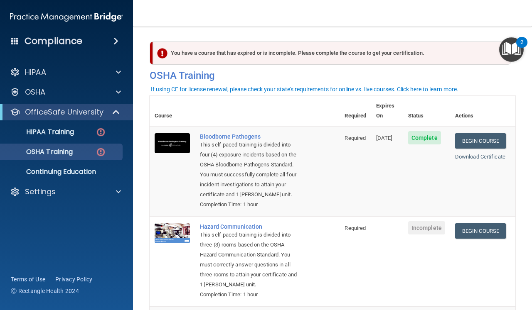
click at [399, 255] on td at bounding box center [387, 261] width 32 height 90
drag, startPoint x: 400, startPoint y: 262, endPoint x: 407, endPoint y: 305, distance: 43.8
click at [407, 305] on tbody "Bloodborne Pathogens This self-paced training is divided into four (4) exposure…" at bounding box center [331, 306] width 365 height 360
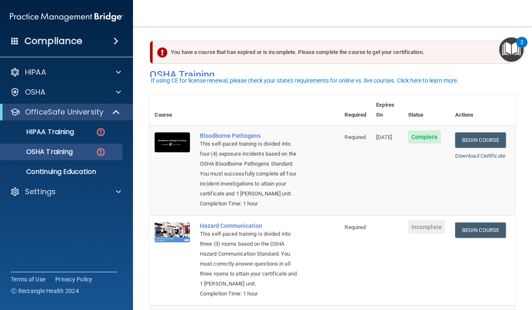
scroll to position [32, 0]
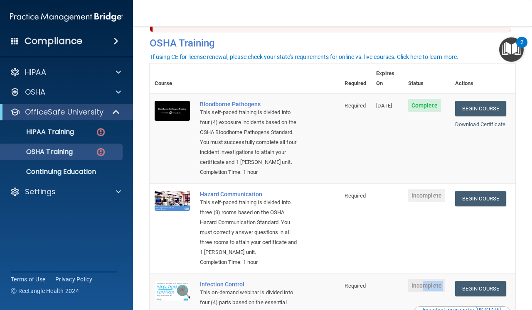
click at [434, 310] on div "Important message for [US_STATE] practices" at bounding box center [461, 313] width 94 height 10
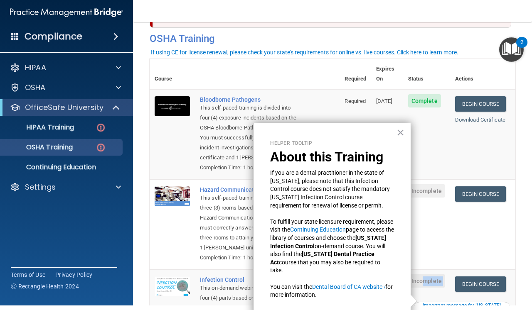
scroll to position [34, 0]
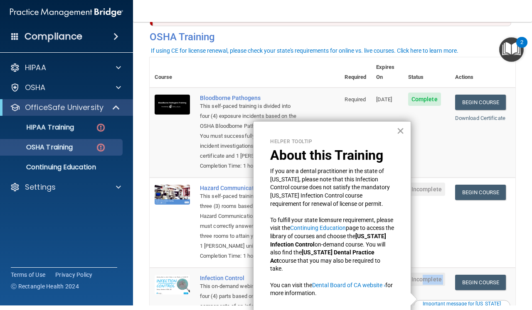
click at [403, 130] on button "×" at bounding box center [400, 130] width 8 height 13
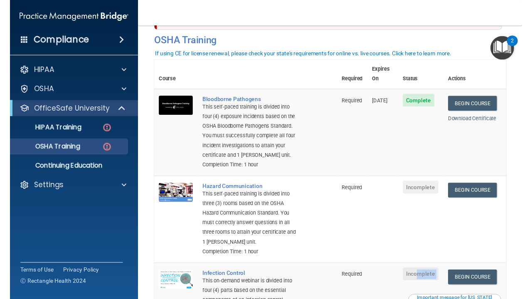
scroll to position [0, 0]
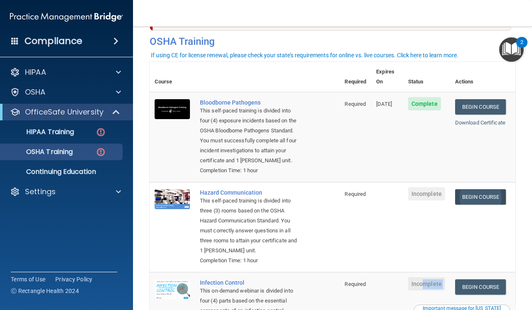
click at [494, 194] on link "Begin Course" at bounding box center [480, 196] width 51 height 15
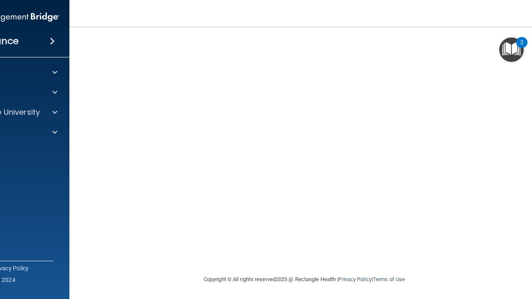
scroll to position [0, 31]
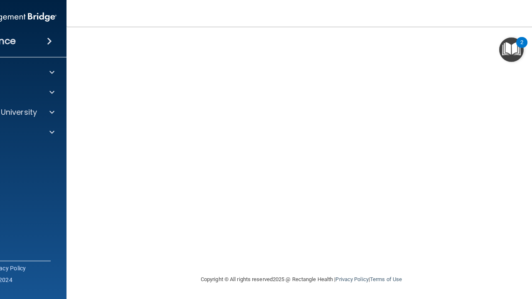
click at [526, 105] on main "Hazard Communication Training This course doesn’t expire until . Are you sure y…" at bounding box center [300, 163] width 469 height 272
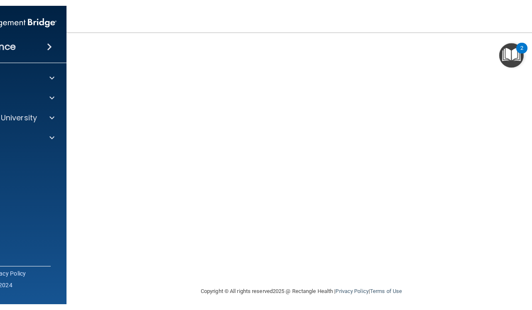
scroll to position [64, 0]
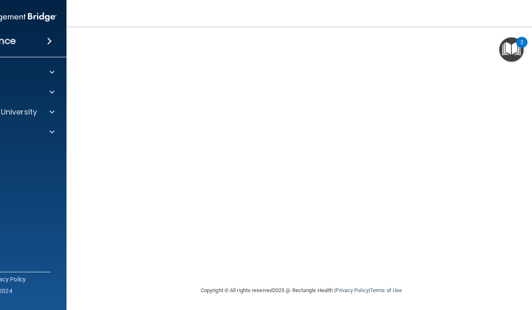
click at [506, 45] on img "Open Resource Center, 2 new notifications" at bounding box center [511, 49] width 25 height 25
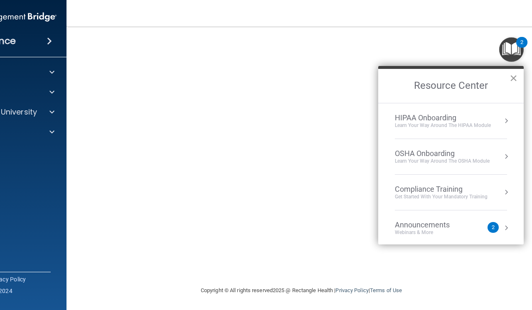
click at [511, 79] on button "×" at bounding box center [513, 77] width 8 height 13
